Goal: Navigation & Orientation: Find specific page/section

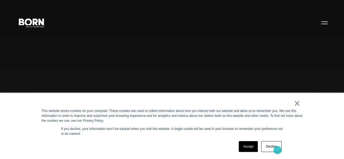
click at [277, 150] on link "Decline" at bounding box center [271, 146] width 20 height 11
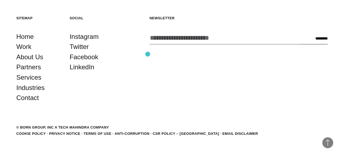
scroll to position [1224, 0]
click at [35, 62] on link "About Us" at bounding box center [29, 57] width 27 height 10
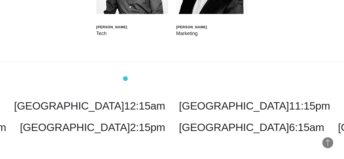
scroll to position [1360, 0]
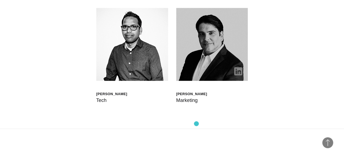
click at [196, 81] on img at bounding box center [212, 44] width 72 height 73
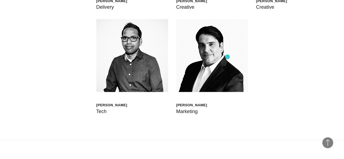
scroll to position [1213, 0]
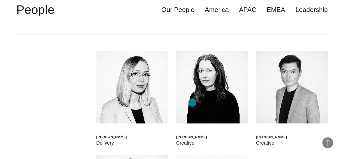
click at [205, 15] on link "America" at bounding box center [217, 10] width 24 height 10
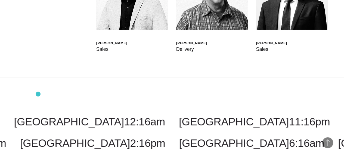
scroll to position [1648, 0]
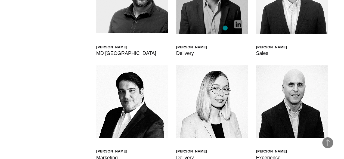
scroll to position [1267, 0]
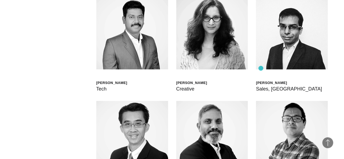
scroll to position [1240, 0]
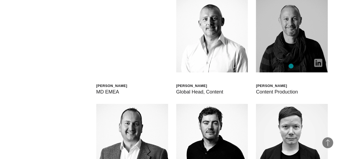
scroll to position [1213, 0]
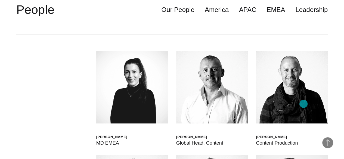
click at [304, 15] on link "Leadership" at bounding box center [311, 10] width 32 height 10
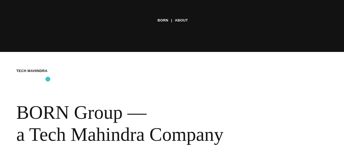
scroll to position [43, 0]
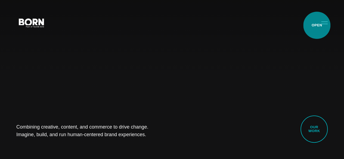
click at [318, 25] on button "Primary Menu" at bounding box center [324, 22] width 13 height 11
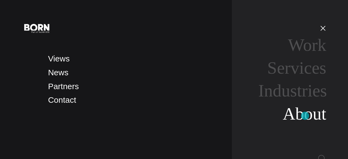
click at [305, 116] on link "About" at bounding box center [305, 113] width 44 height 19
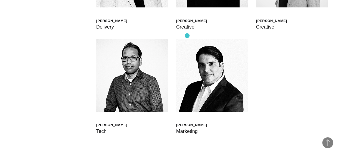
scroll to position [1279, 0]
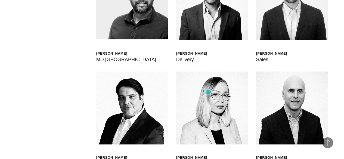
scroll to position [1251, 0]
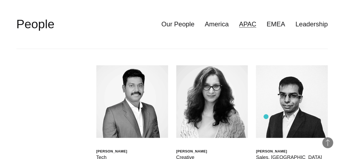
scroll to position [1224, 0]
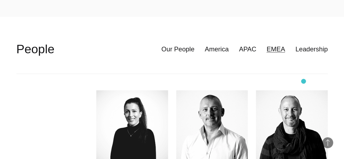
scroll to position [1197, 0]
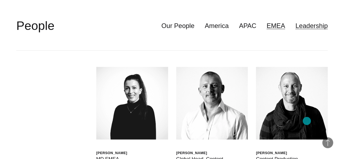
click at [307, 31] on link "Leadership" at bounding box center [311, 26] width 32 height 10
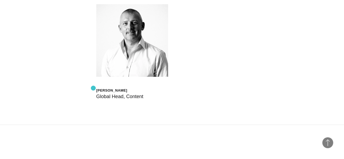
scroll to position [1469, 0]
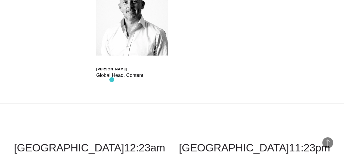
scroll to position [1523, 0]
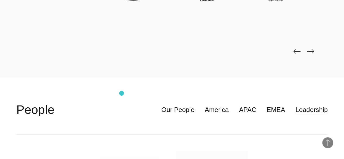
scroll to position [1088, 0]
